Goal: Task Accomplishment & Management: Manage account settings

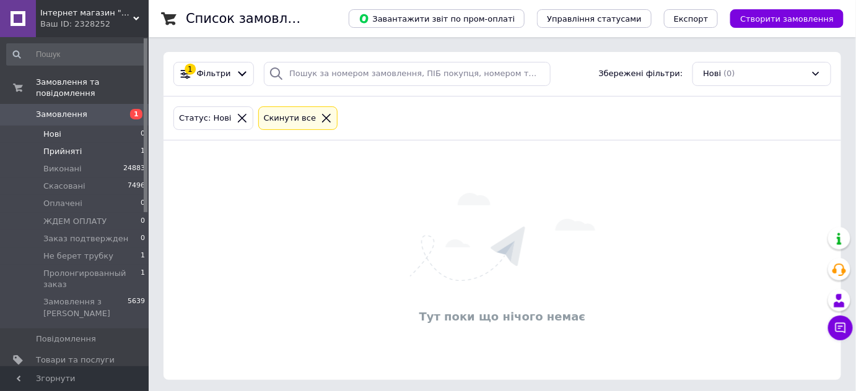
click at [107, 143] on li "Прийняті 1" at bounding box center [76, 151] width 152 height 17
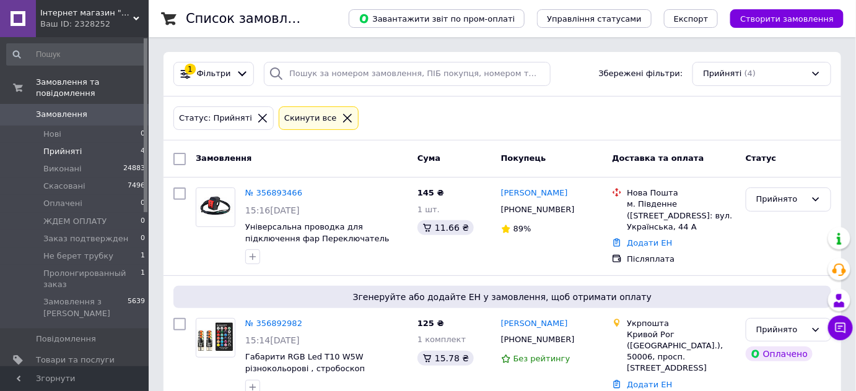
drag, startPoint x: 328, startPoint y: 66, endPoint x: 310, endPoint y: 120, distance: 56.8
click at [310, 120] on div "Cкинути все" at bounding box center [311, 118] width 58 height 13
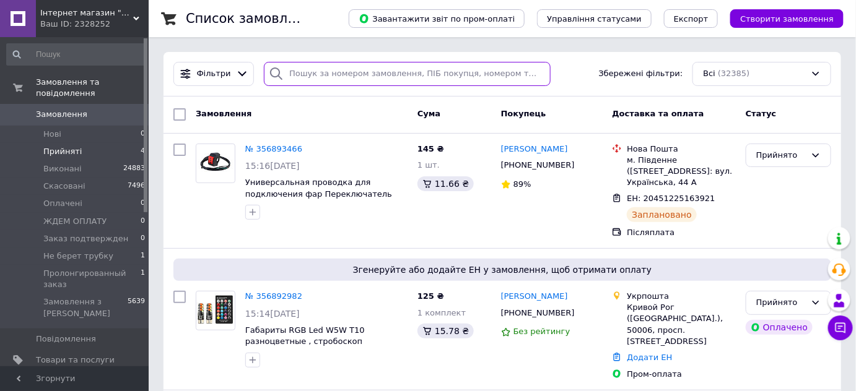
paste input "20451220898199"
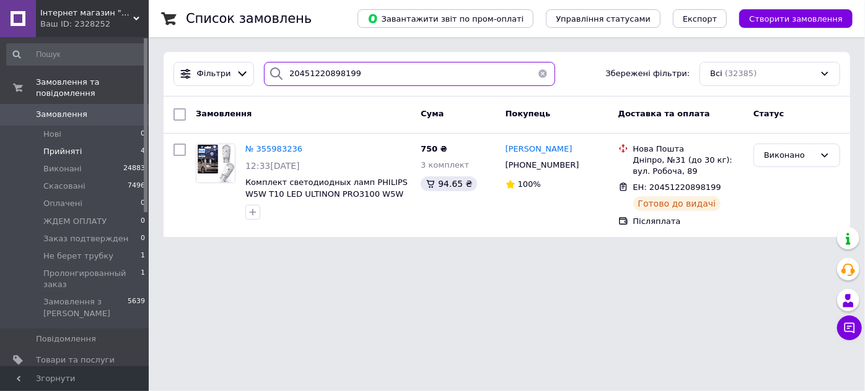
type input "20451220898199"
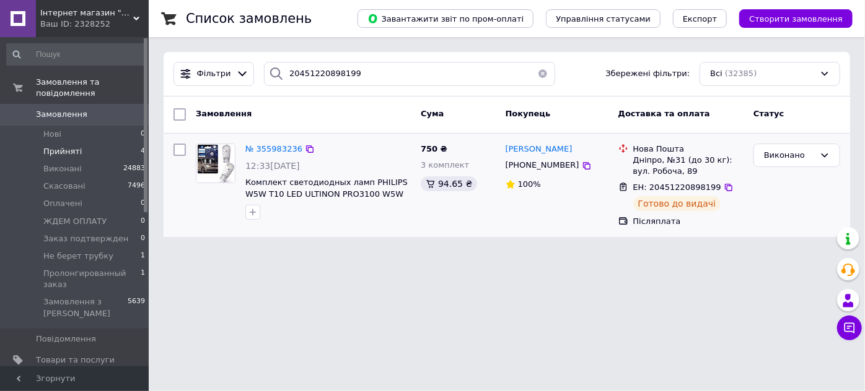
click at [221, 173] on img at bounding box center [215, 163] width 38 height 38
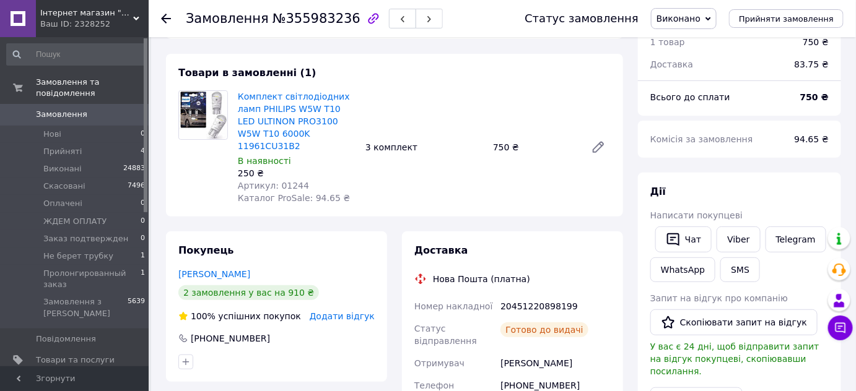
scroll to position [112, 0]
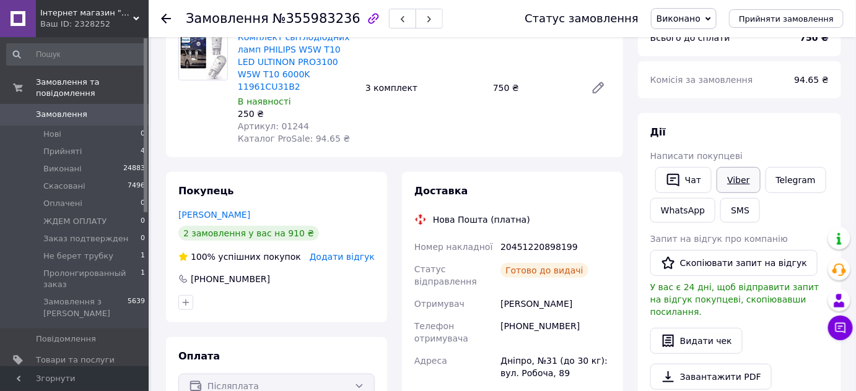
click at [738, 180] on link "Viber" at bounding box center [738, 180] width 43 height 26
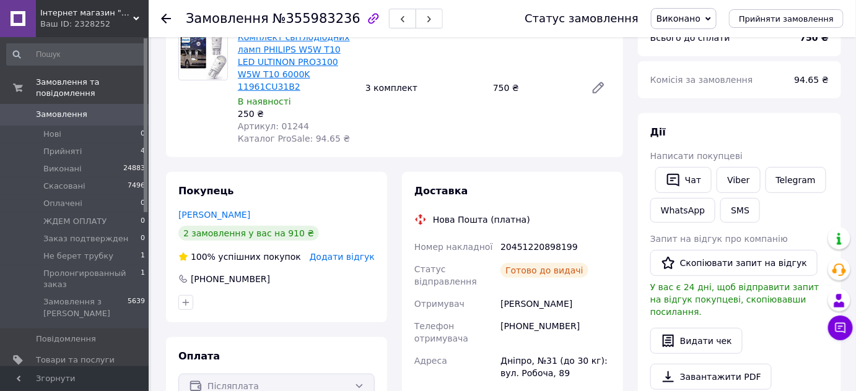
click at [272, 55] on link "Комплект світлодіодних ламп PHILIPS W5W T10 LED ULTINON PRO3100 W5W T10 6000K 1…" at bounding box center [294, 61] width 112 height 59
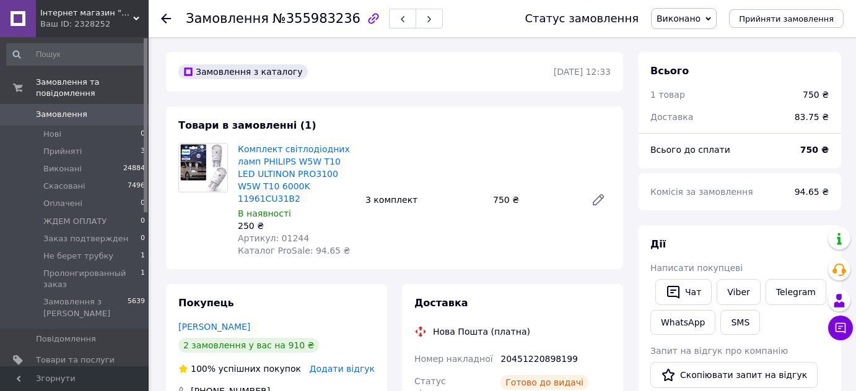
scroll to position [112, 0]
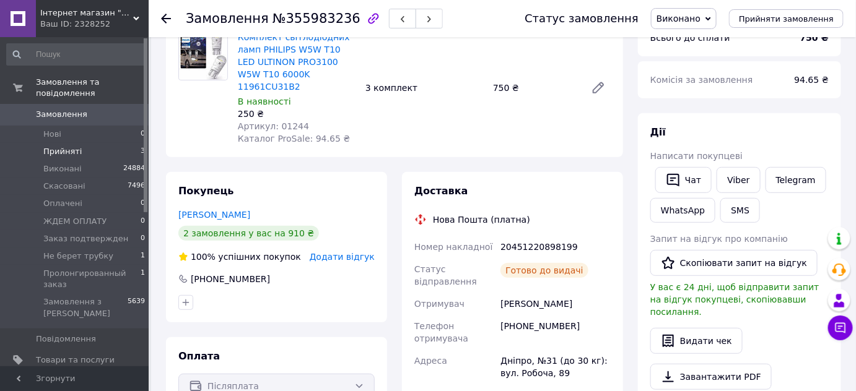
click at [102, 143] on li "Прийняті 3" at bounding box center [76, 151] width 152 height 17
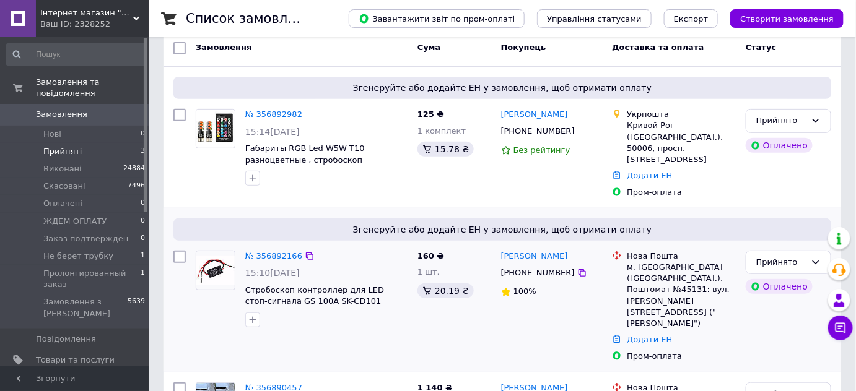
scroll to position [112, 0]
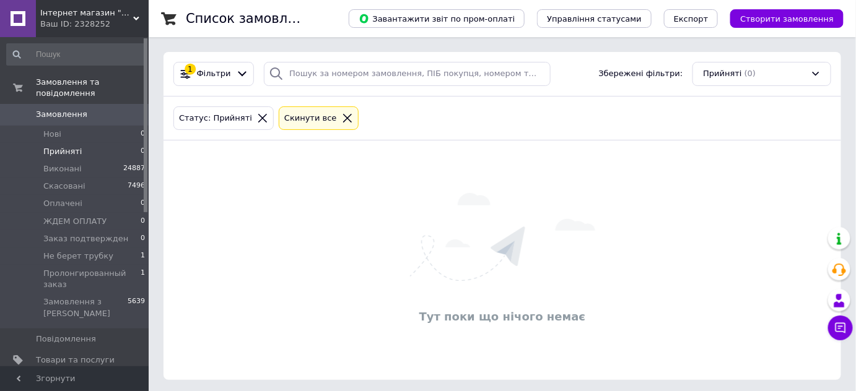
click at [343, 117] on icon at bounding box center [347, 118] width 9 height 9
